Goal: Transaction & Acquisition: Purchase product/service

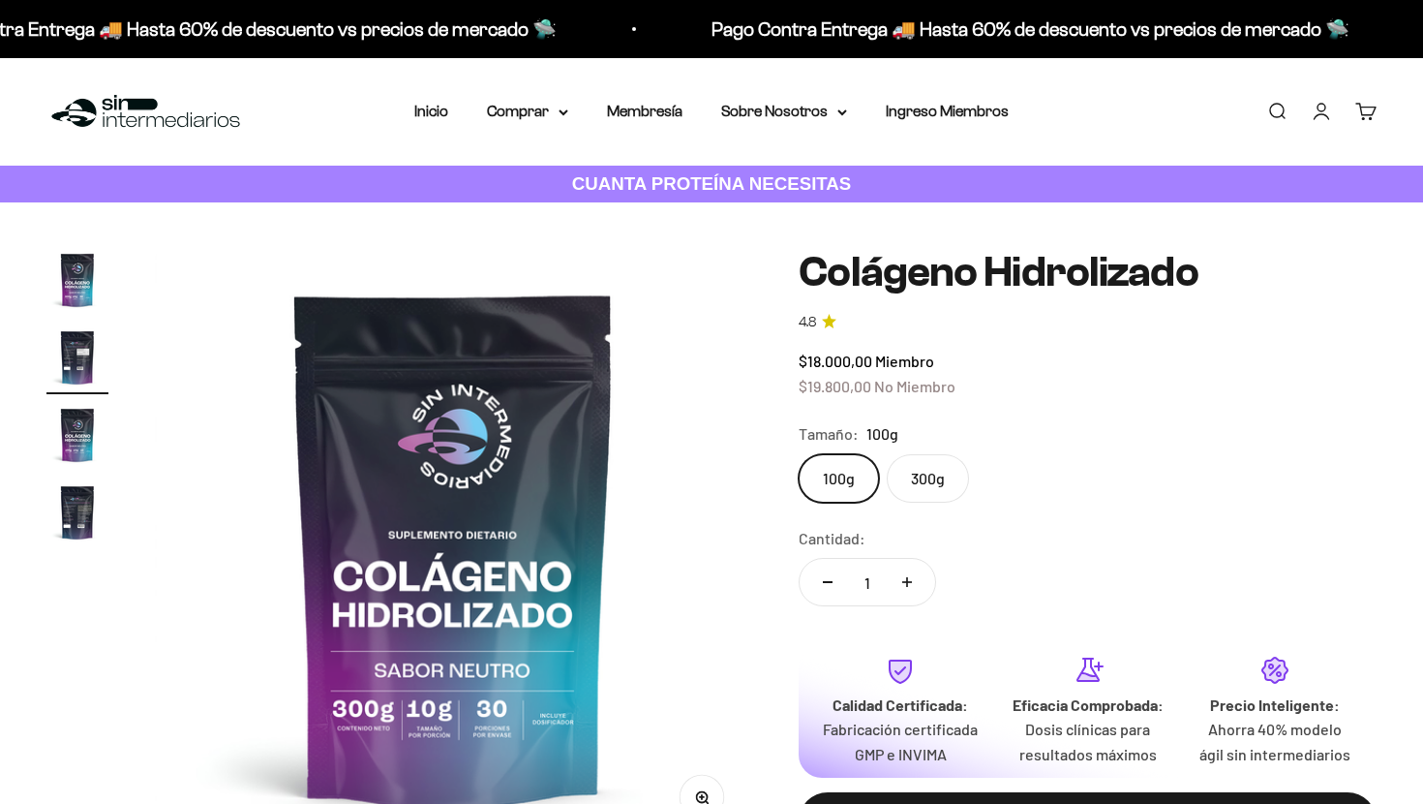
click at [83, 290] on img "Ir al artículo 1" at bounding box center [77, 280] width 62 height 62
click at [71, 358] on img "Ir al artículo 2" at bounding box center [77, 357] width 62 height 62
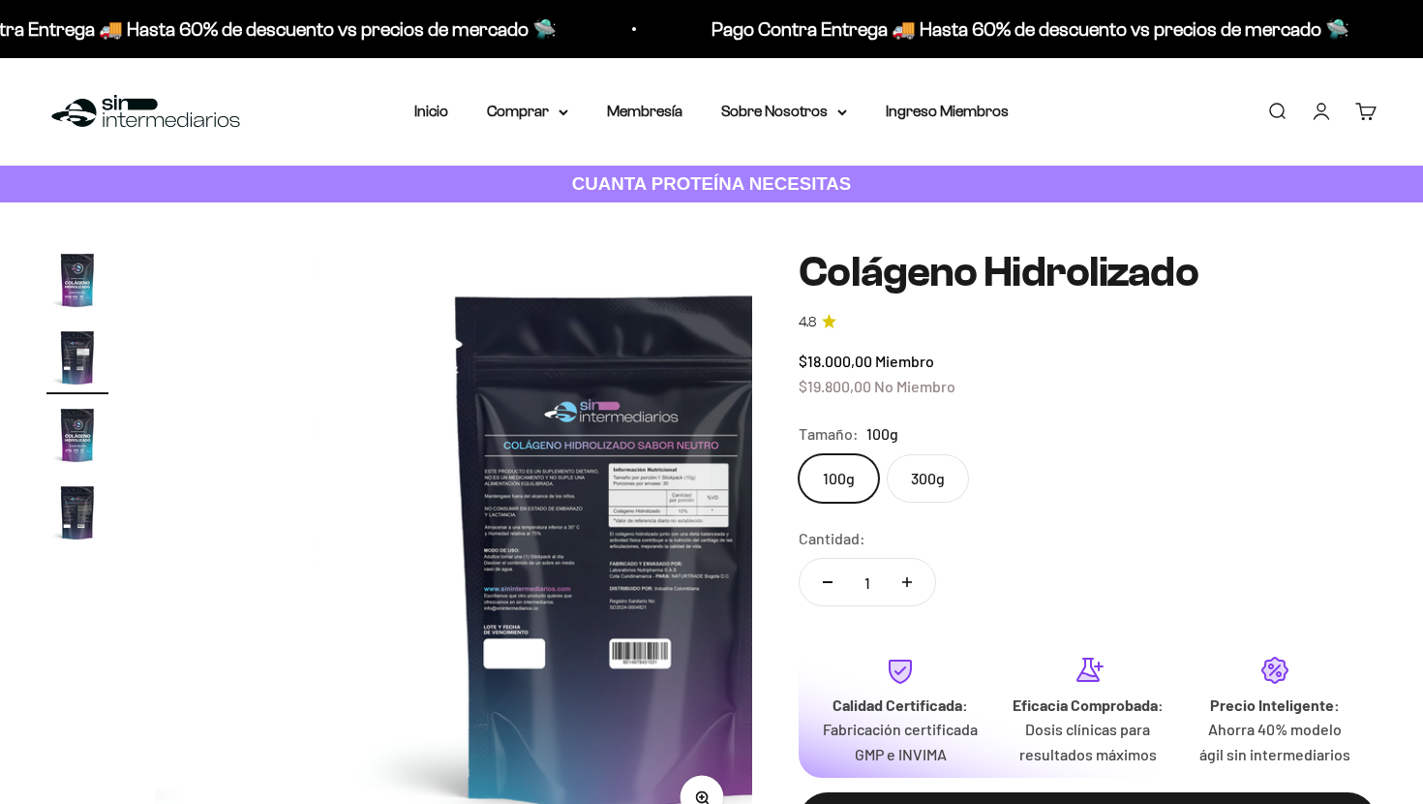
scroll to position [0, 621]
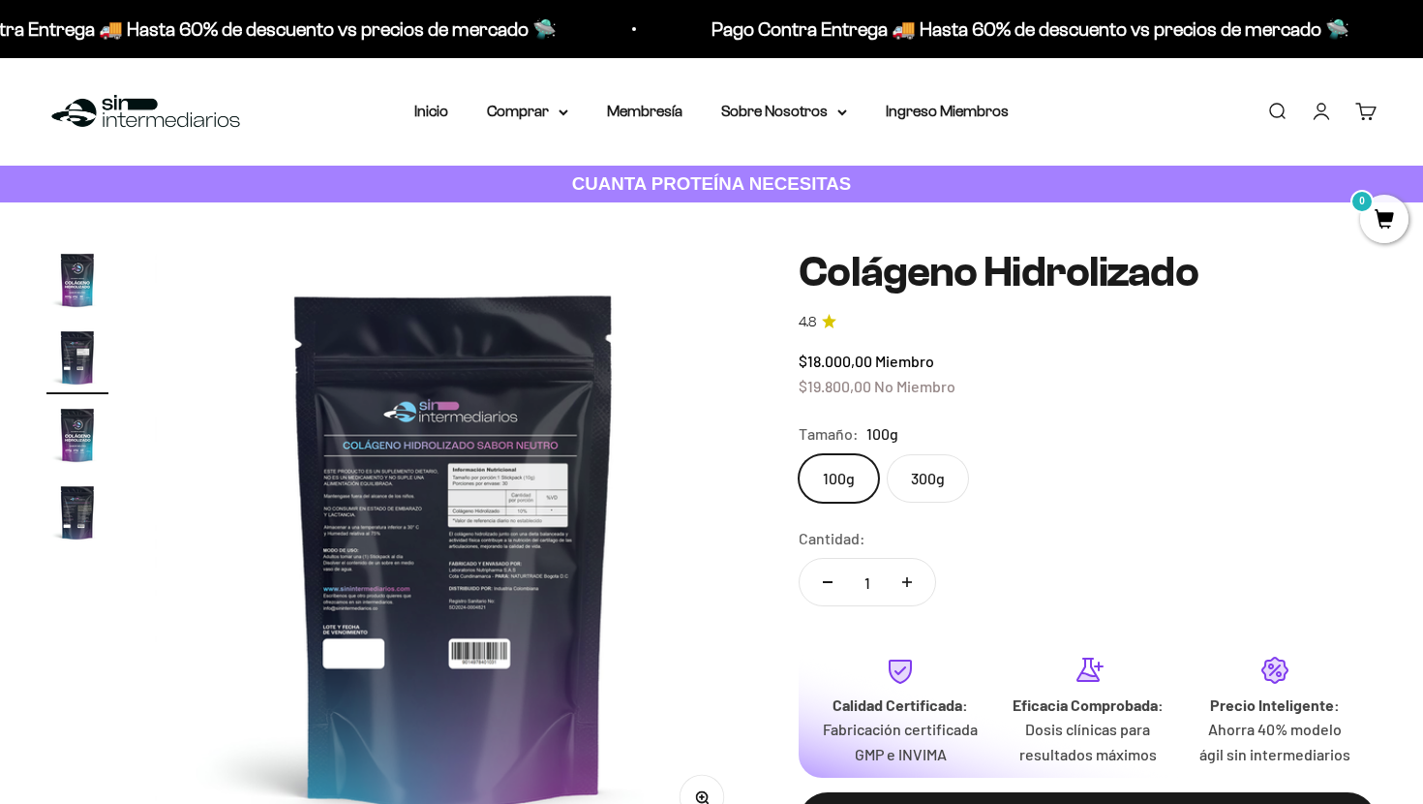
click at [77, 435] on img "Ir al artículo 3" at bounding box center [77, 435] width 62 height 62
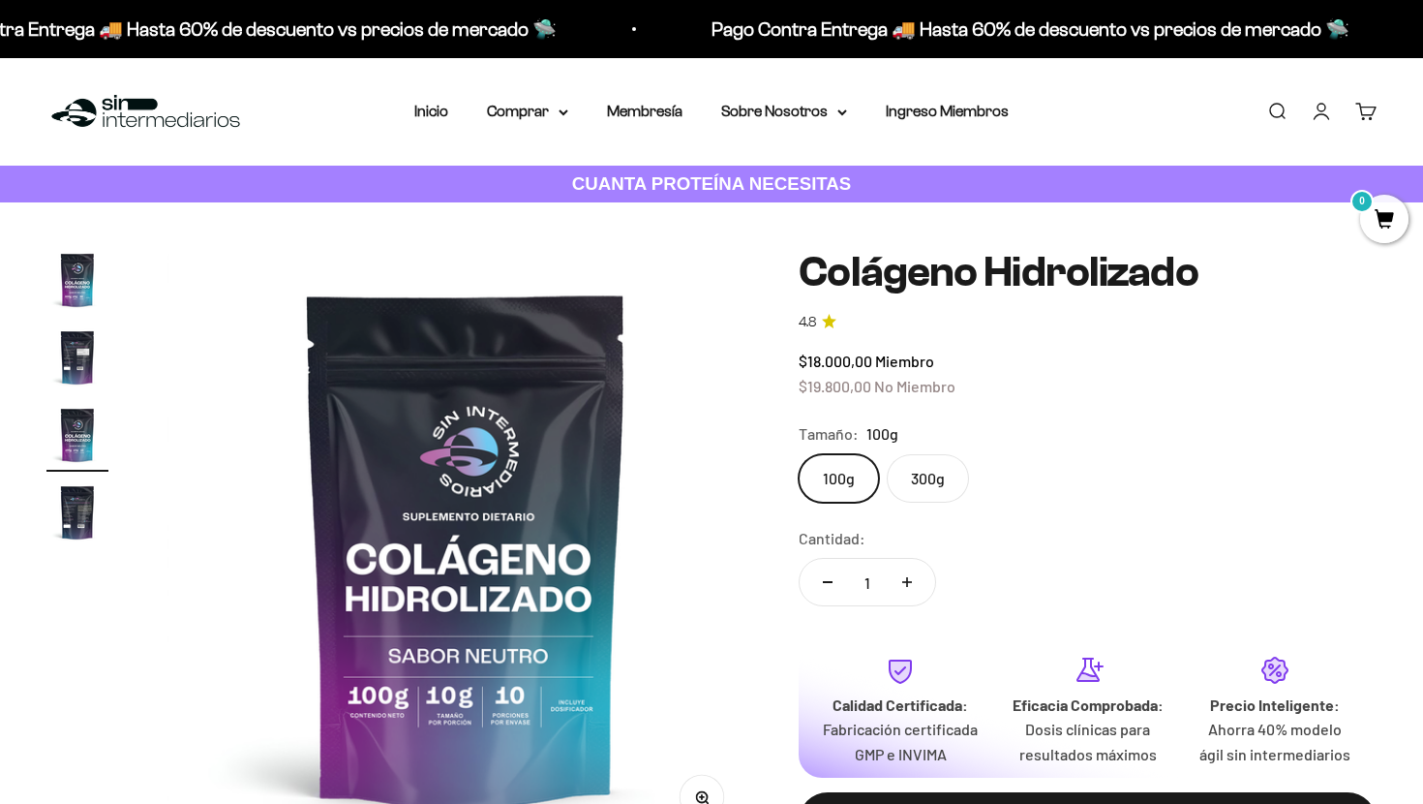
scroll to position [0, 1242]
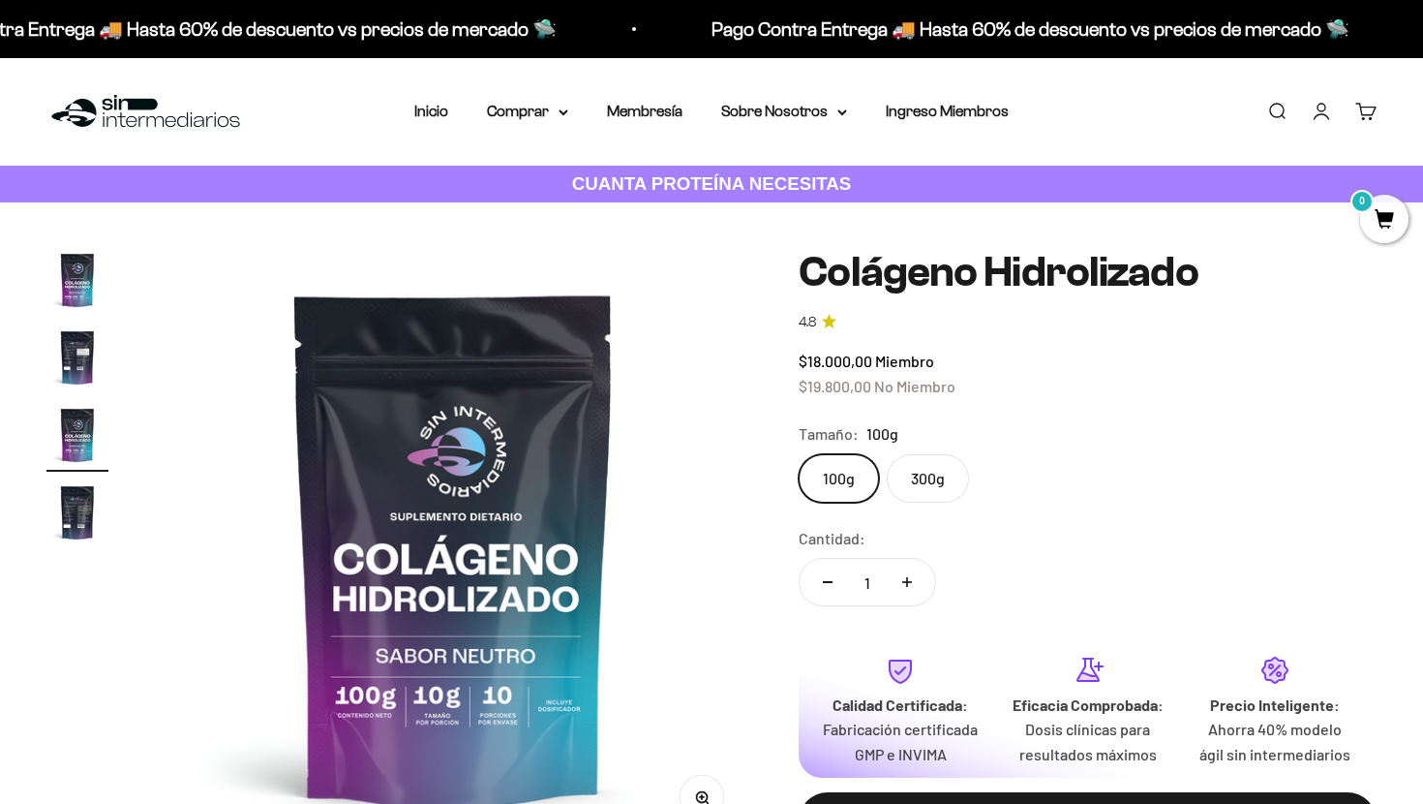
click at [79, 510] on img "Ir al artículo 4" at bounding box center [77, 512] width 62 height 62
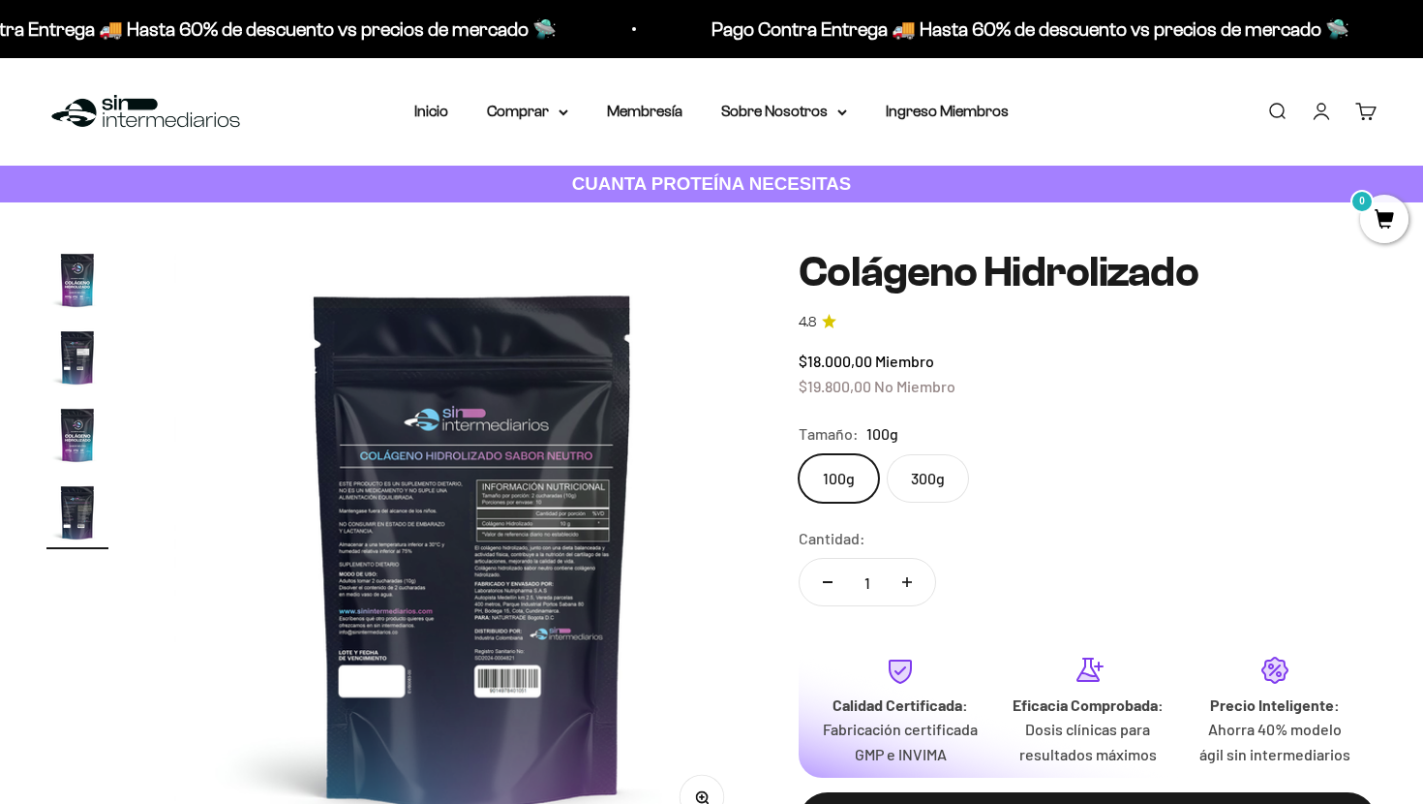
scroll to position [0, 1863]
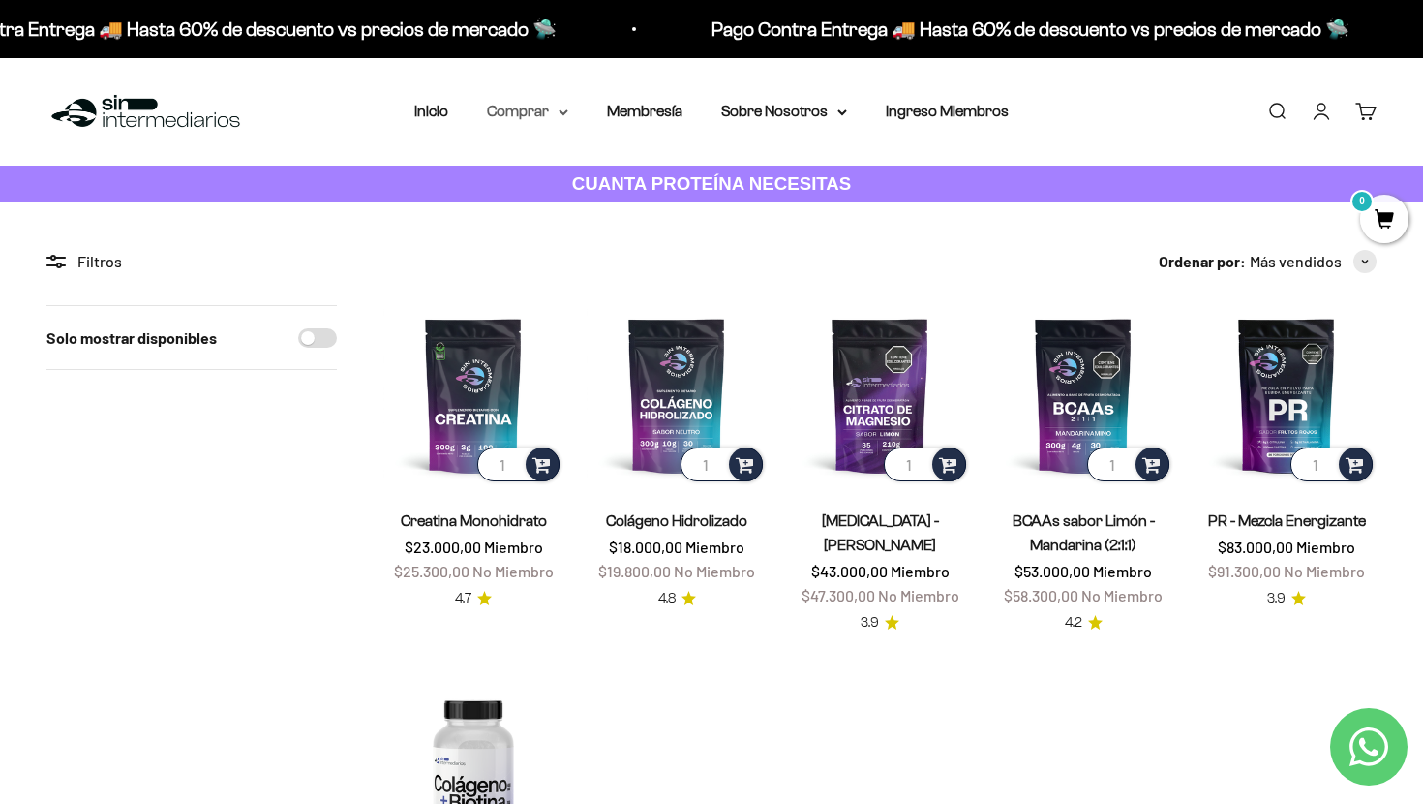
click at [559, 112] on icon at bounding box center [564, 112] width 10 height 7
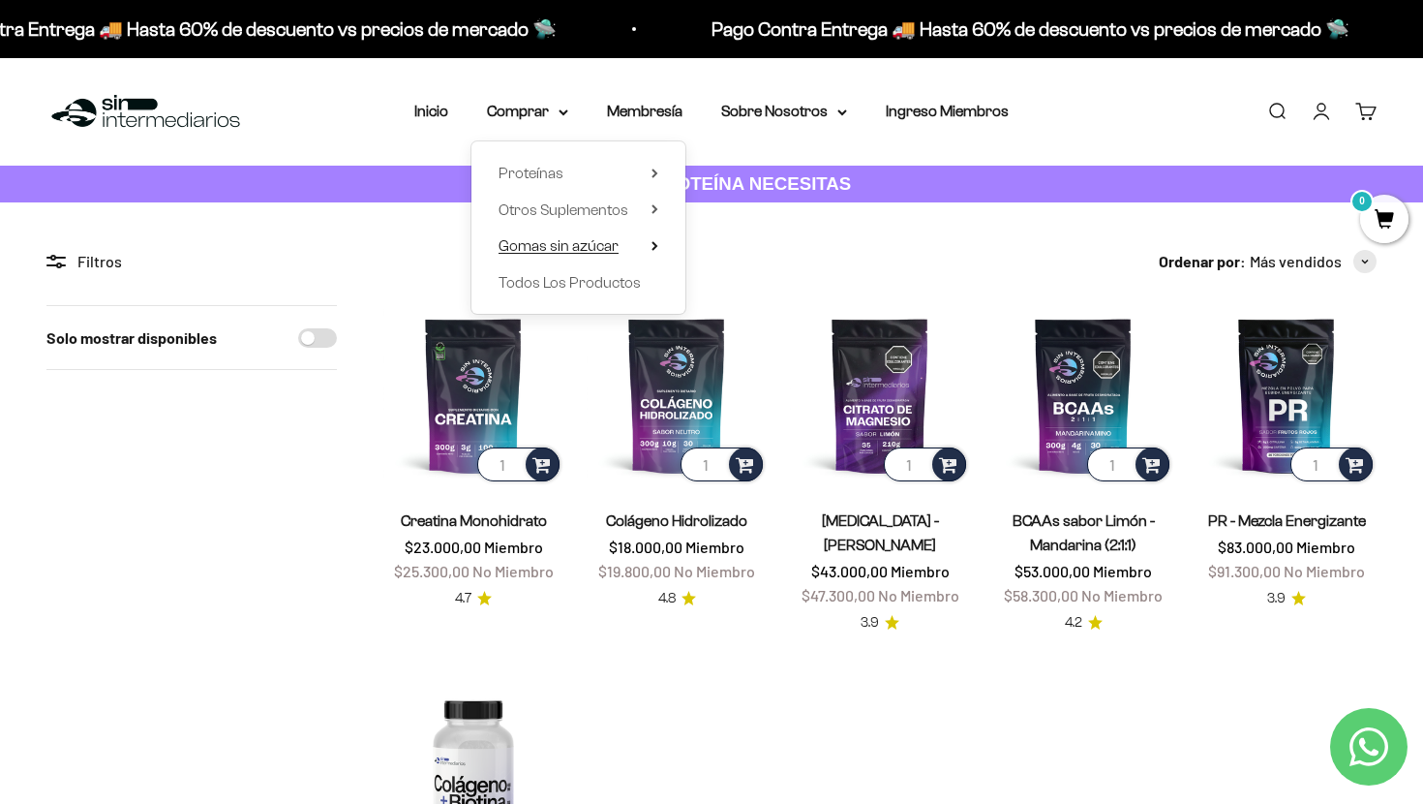
click at [587, 249] on span "Gomas sin azúcar" at bounding box center [559, 245] width 120 height 16
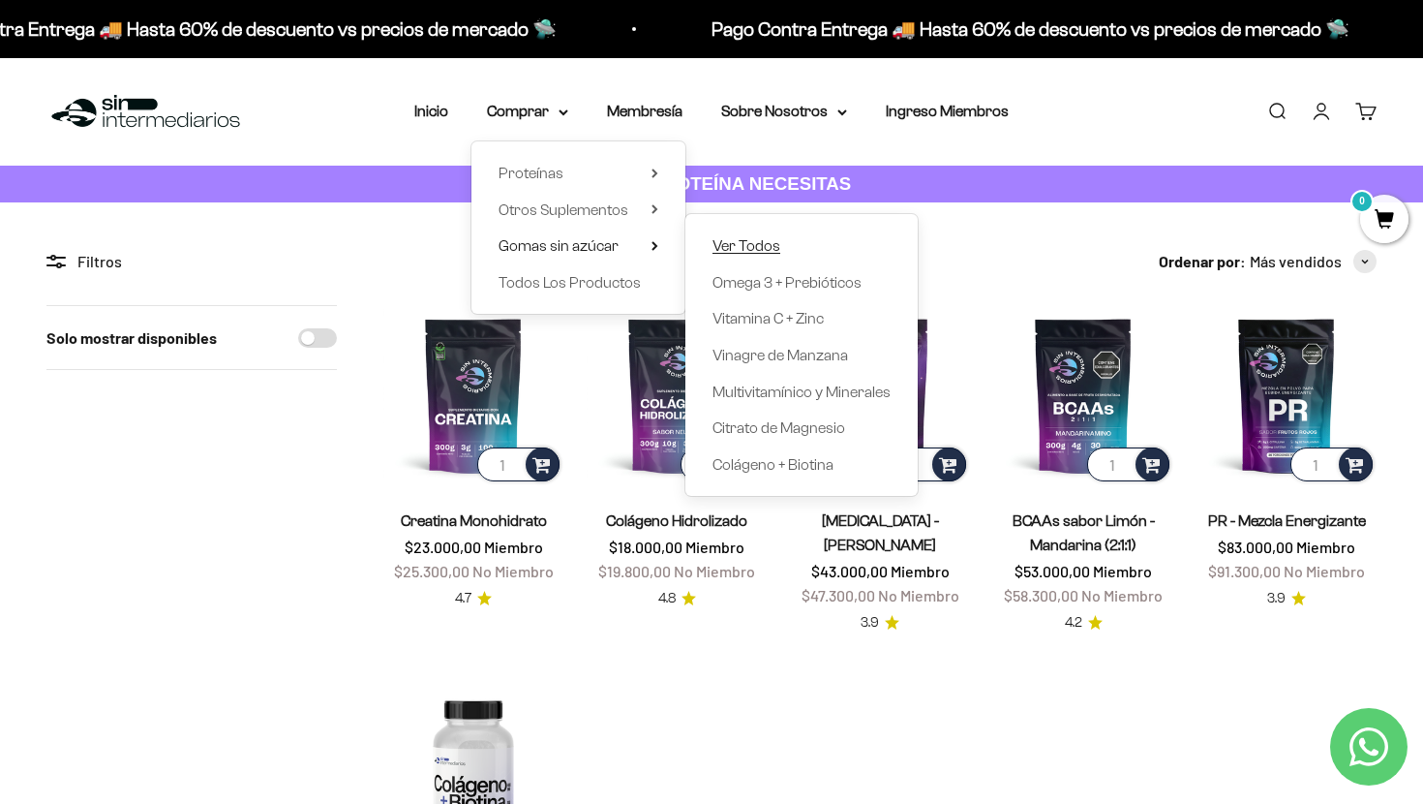
click at [713, 248] on span "Ver Todos" at bounding box center [747, 245] width 68 height 16
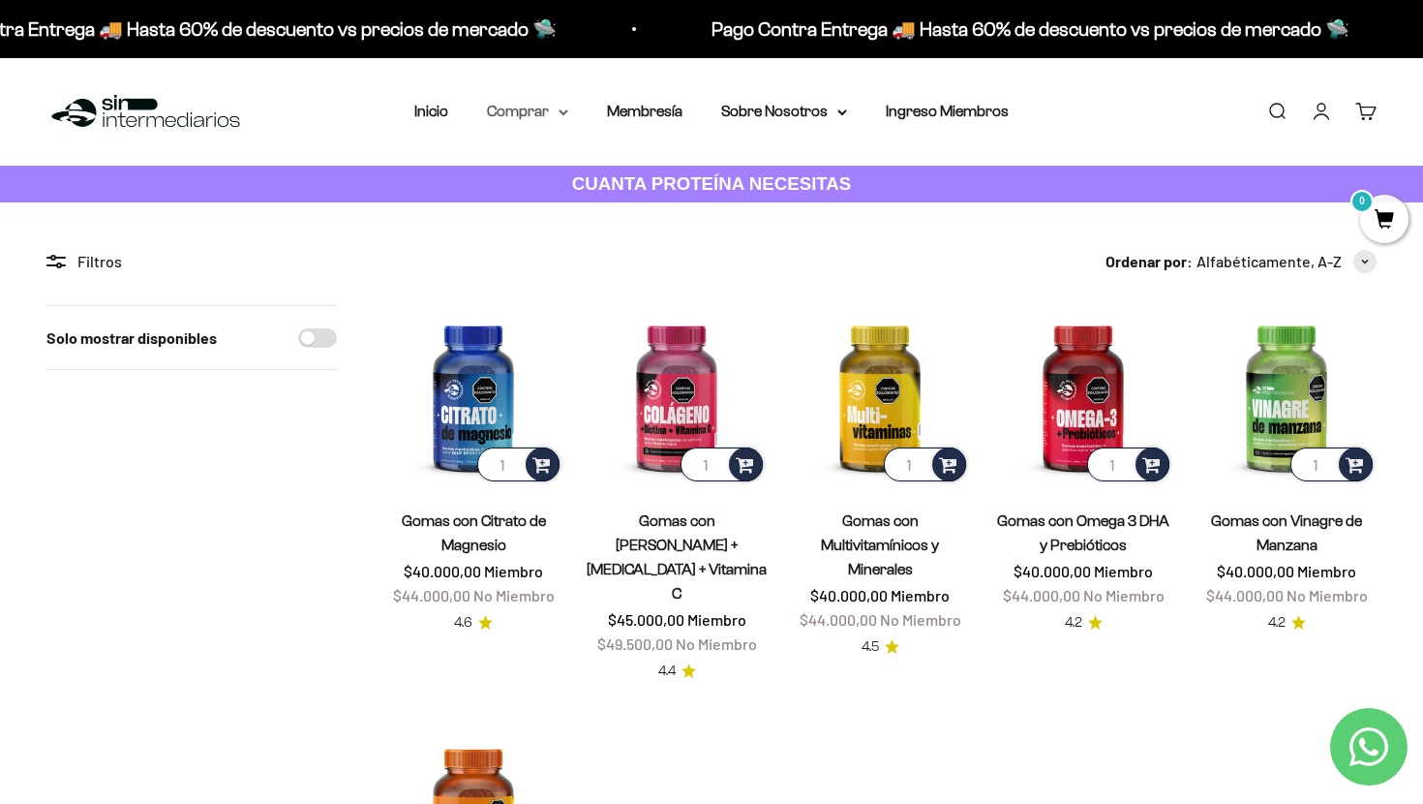
click at [560, 113] on icon at bounding box center [564, 112] width 8 height 4
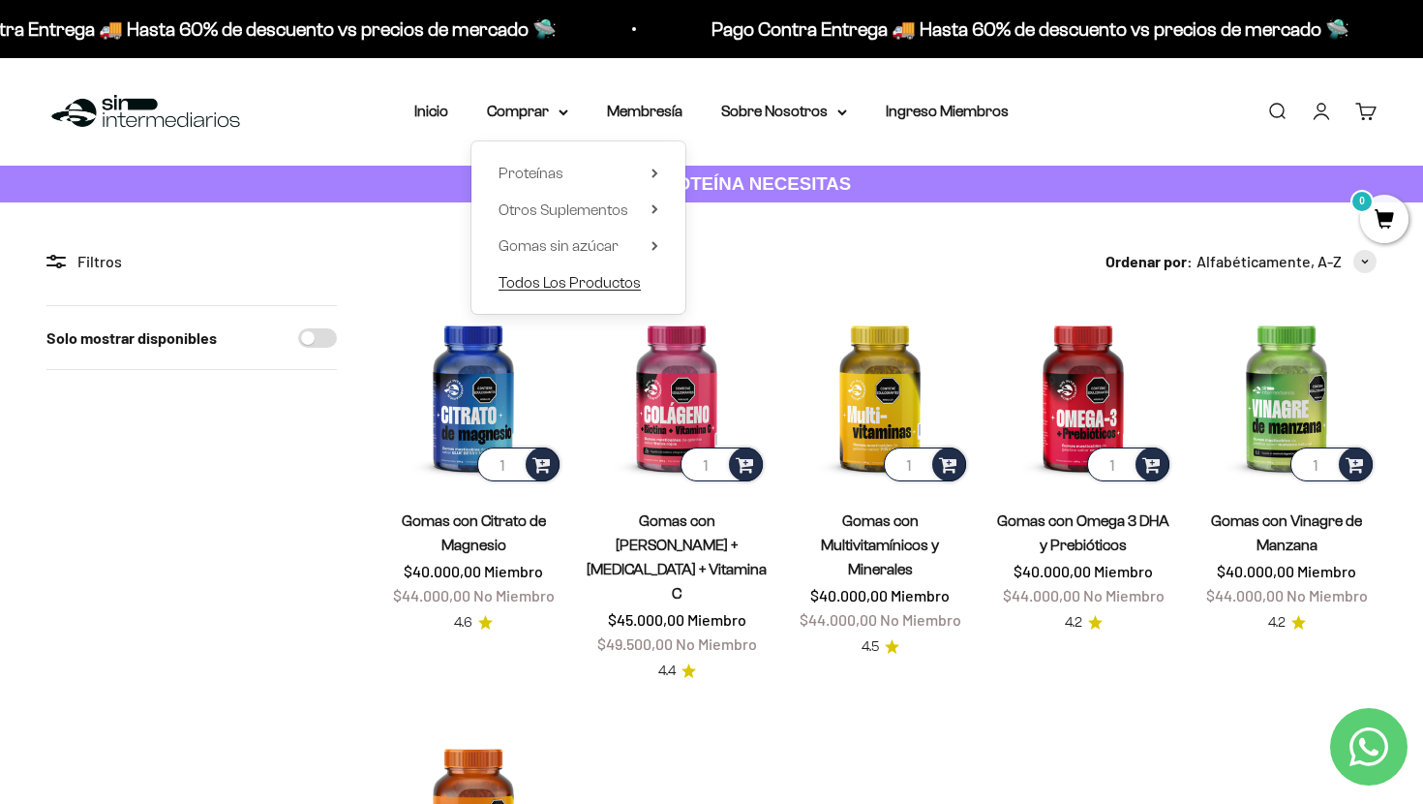
click at [555, 281] on span "Todos Los Productos" at bounding box center [570, 282] width 142 height 16
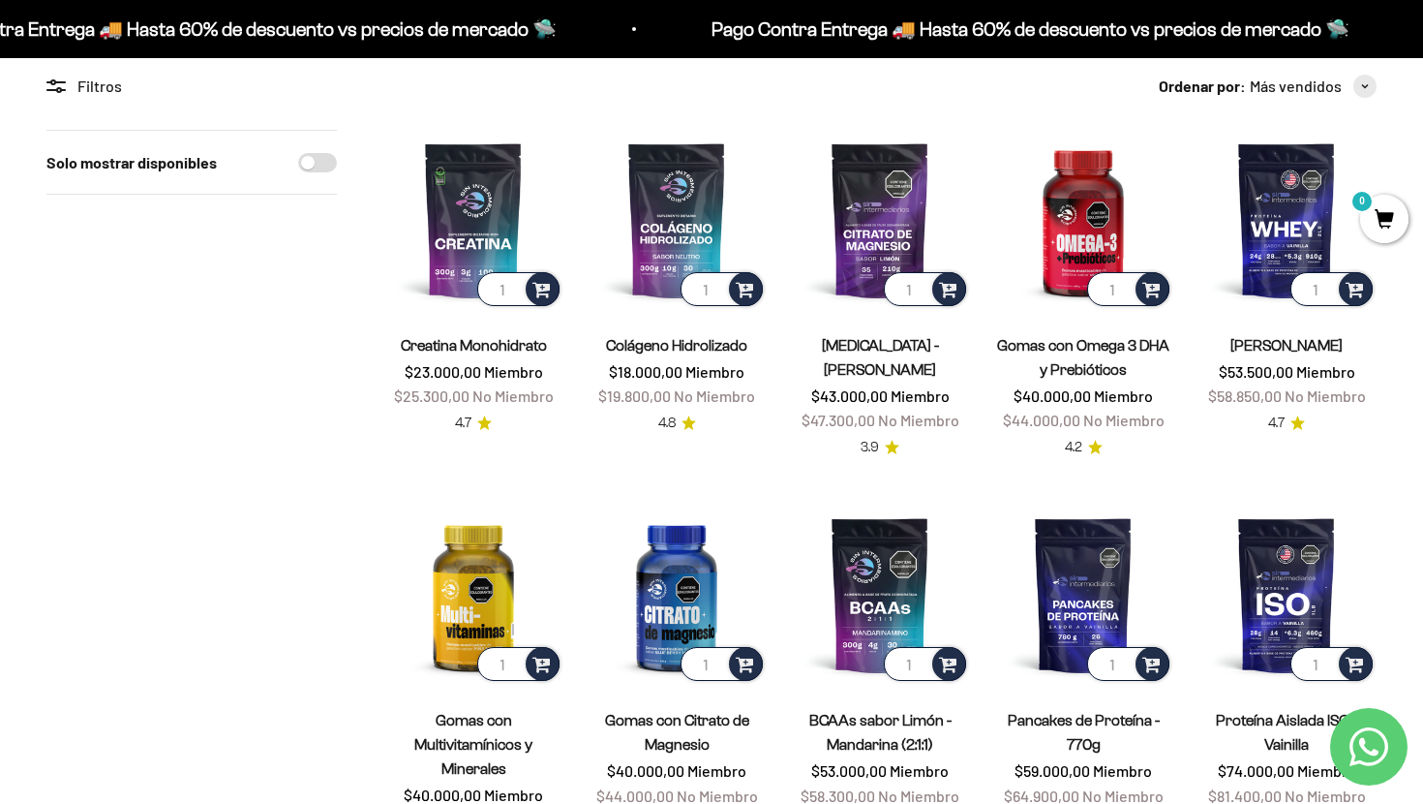
scroll to position [177, 0]
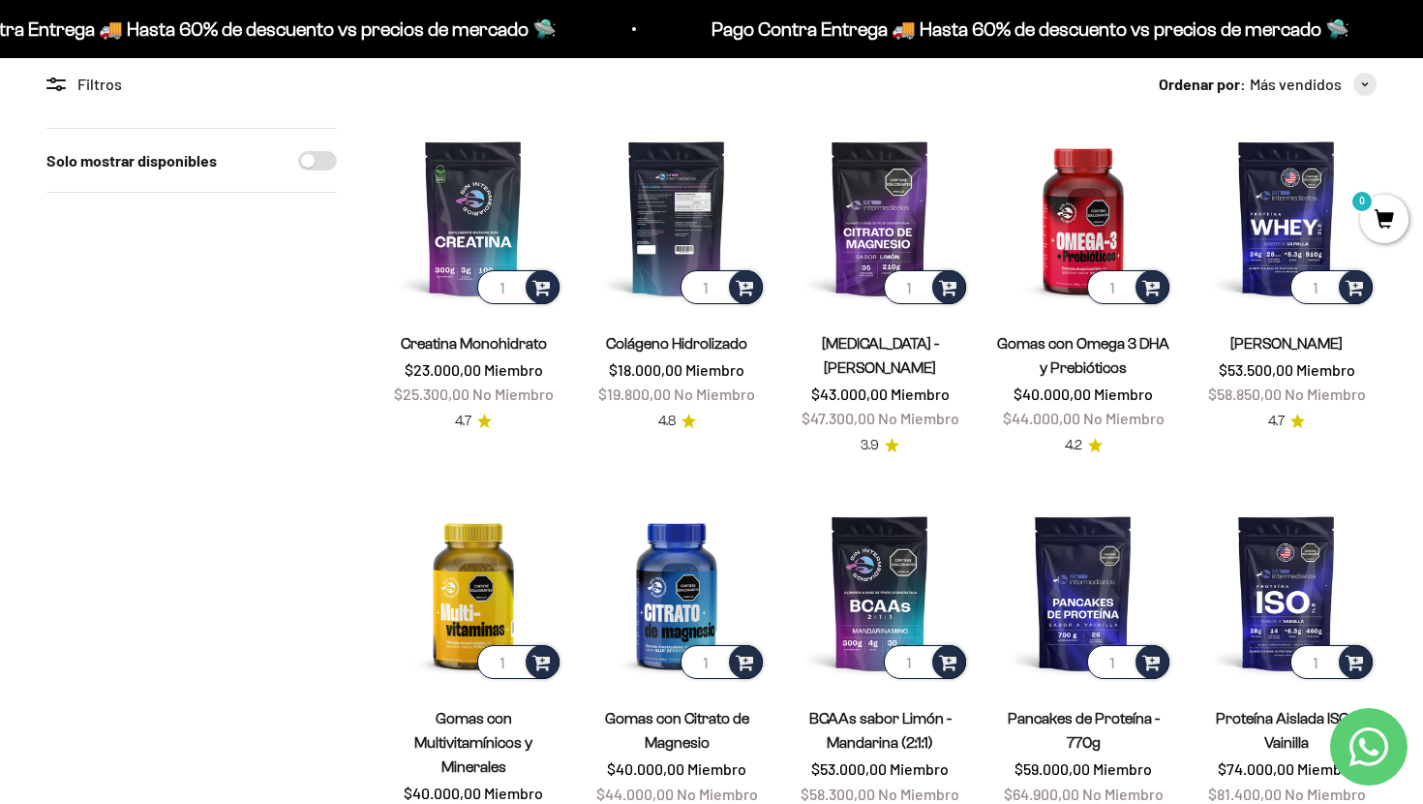
click at [687, 225] on img at bounding box center [677, 218] width 180 height 180
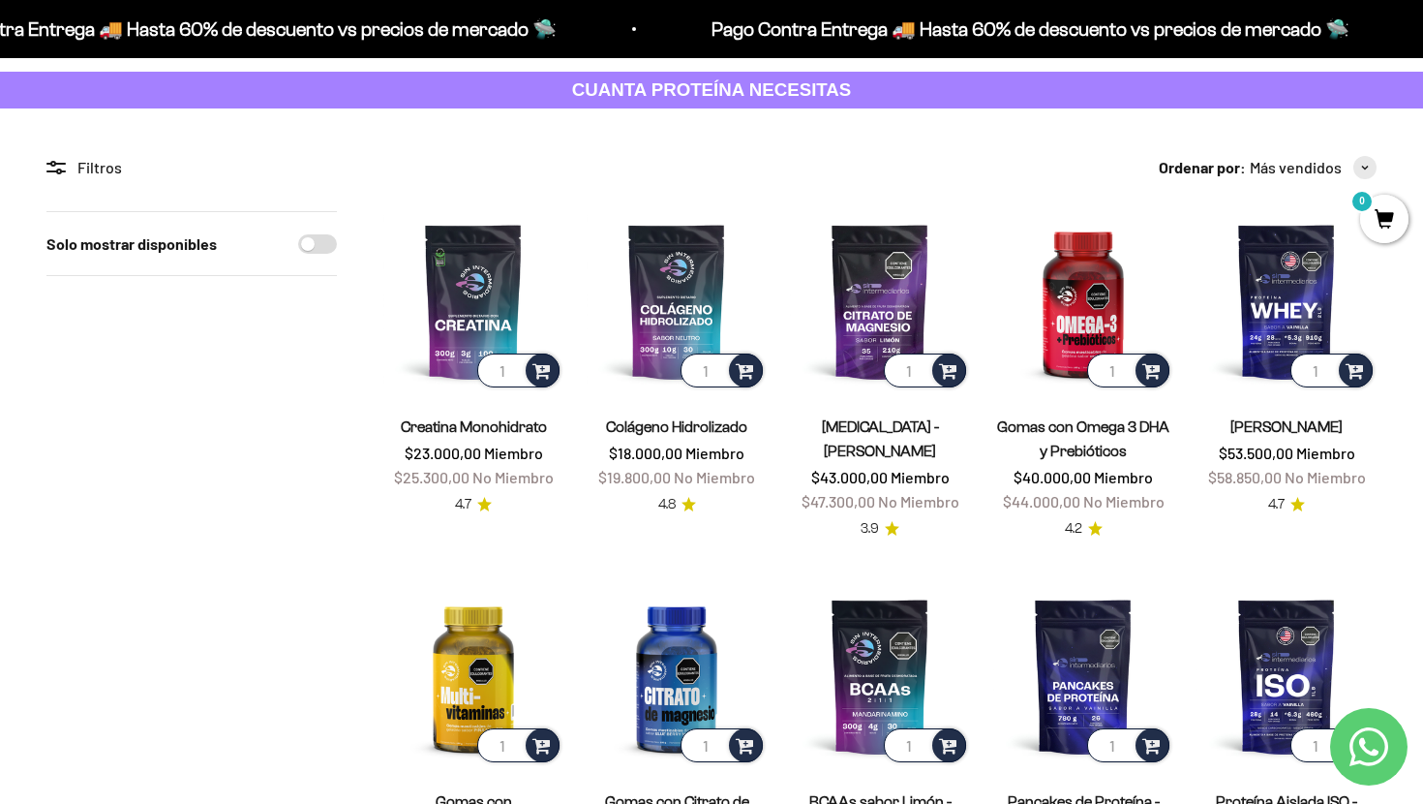
scroll to position [158, 0]
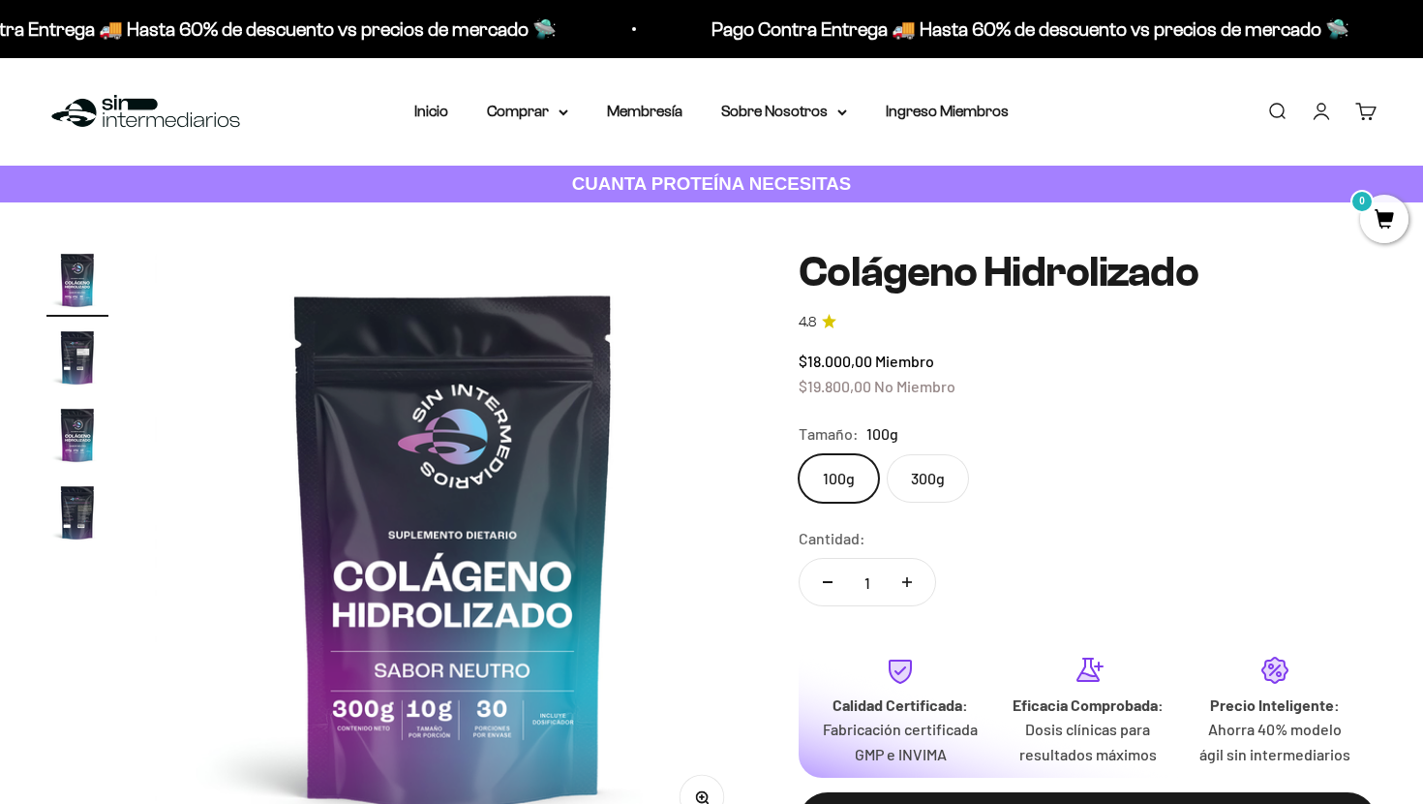
click at [939, 483] on label "300g" at bounding box center [928, 478] width 82 height 48
click at [799, 454] on input "300g" at bounding box center [798, 453] width 1 height 1
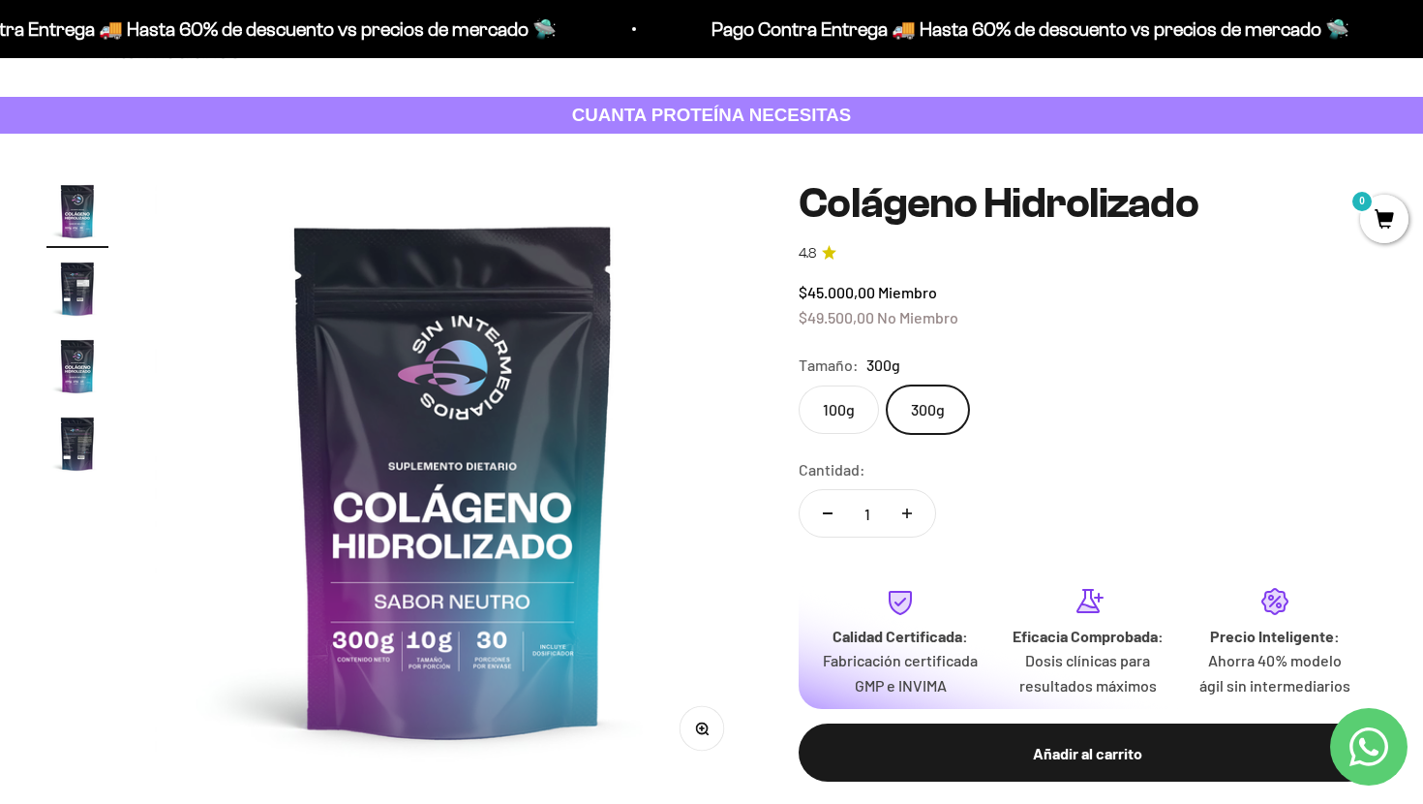
scroll to position [67, 0]
